Goal: Find contact information: Find contact information

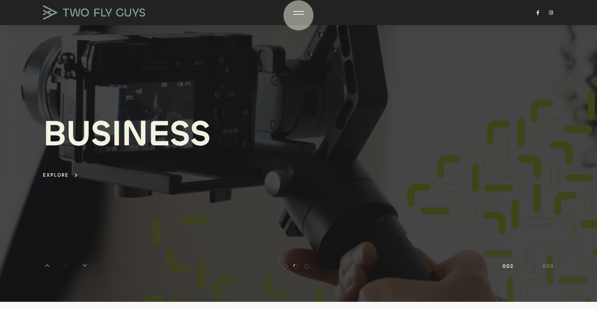
click at [299, 15] on div at bounding box center [298, 12] width 11 height 7
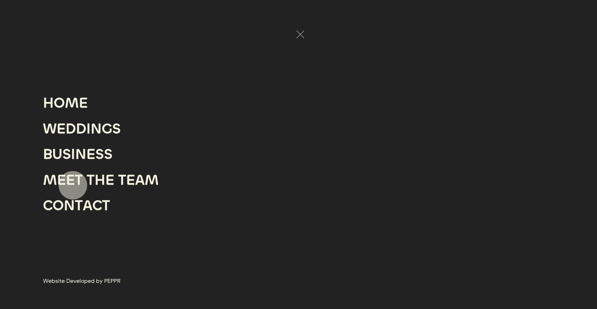
click at [71, 182] on div "E" at bounding box center [70, 180] width 9 height 26
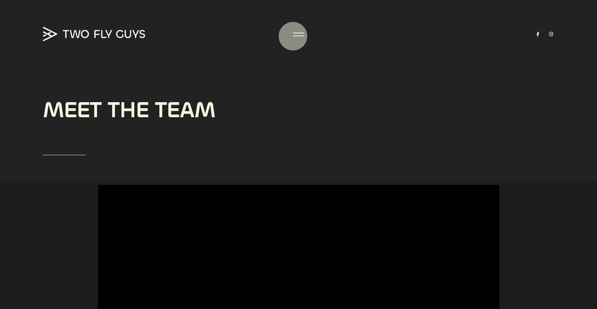
click at [293, 36] on div at bounding box center [298, 35] width 11 height 1
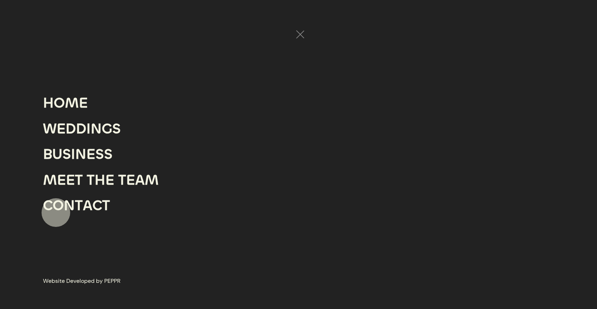
click at [56, 212] on div "O" at bounding box center [58, 206] width 11 height 26
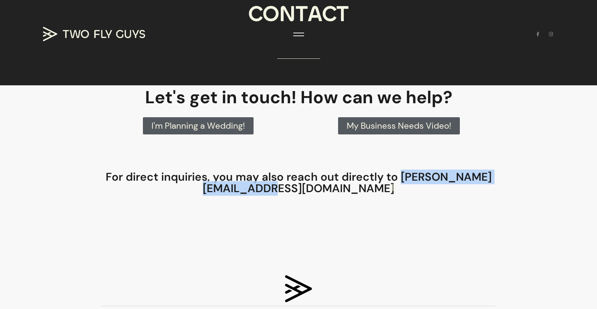
drag, startPoint x: 220, startPoint y: 189, endPoint x: 393, endPoint y: 187, distance: 173.7
click at [394, 187] on h4 "For direct inquiries, you may also reach out directly to [PERSON_NAME][EMAIL_AD…" at bounding box center [298, 182] width 401 height 23
copy h4 "[PERSON_NAME][EMAIL_ADDRESS][DOMAIN_NAME]"
